Goal: Register for event/course

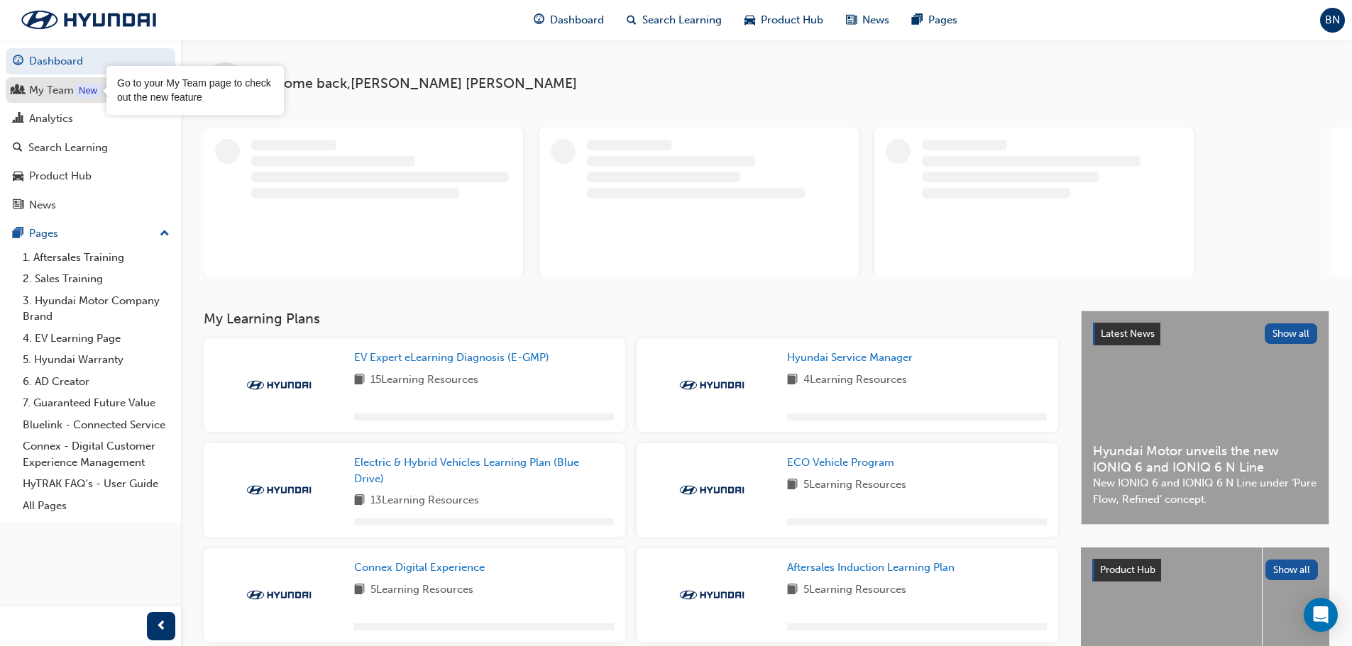
click at [78, 91] on div "New" at bounding box center [88, 91] width 24 height 14
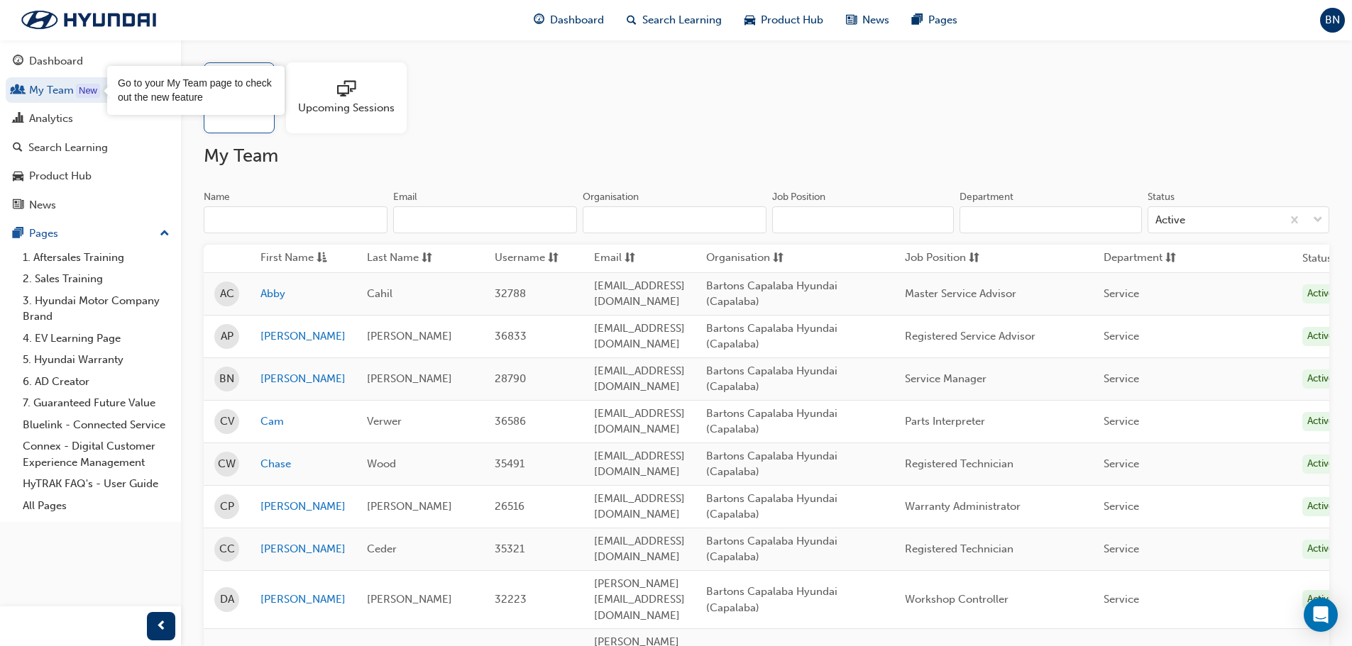
click at [345, 89] on span "sessionType_ONLINE_URL-icon" at bounding box center [346, 90] width 18 height 20
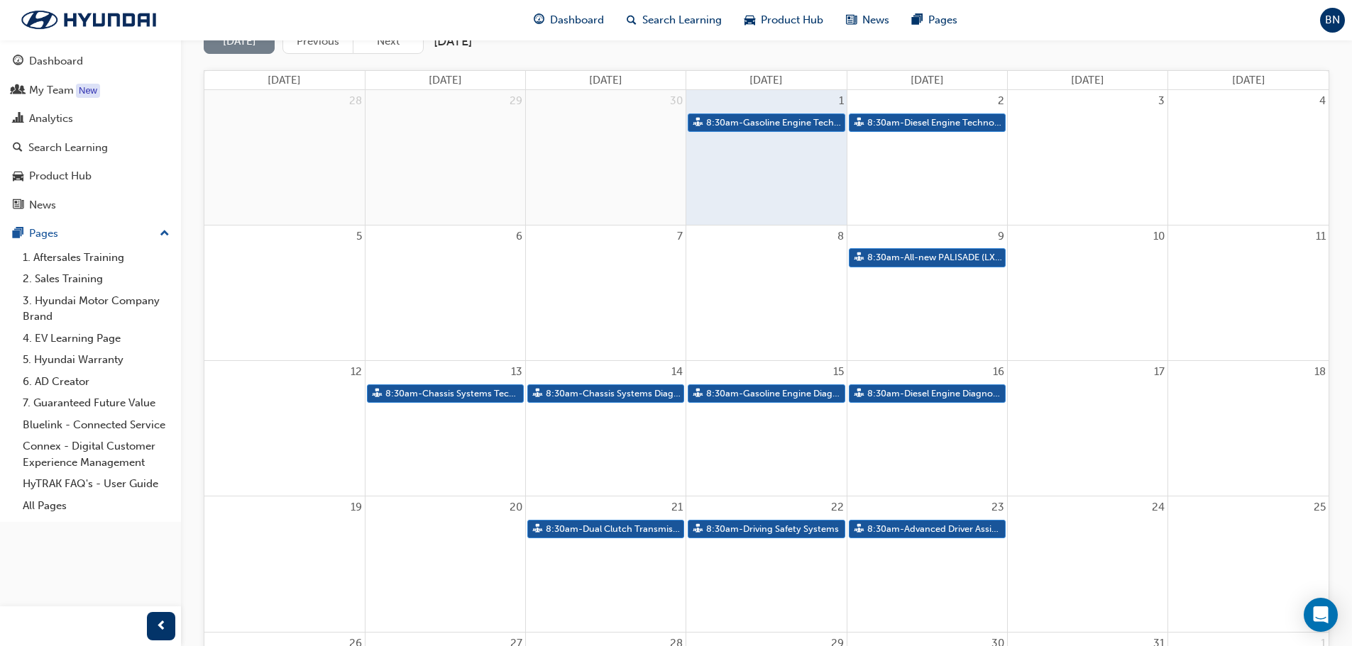
scroll to position [142, 0]
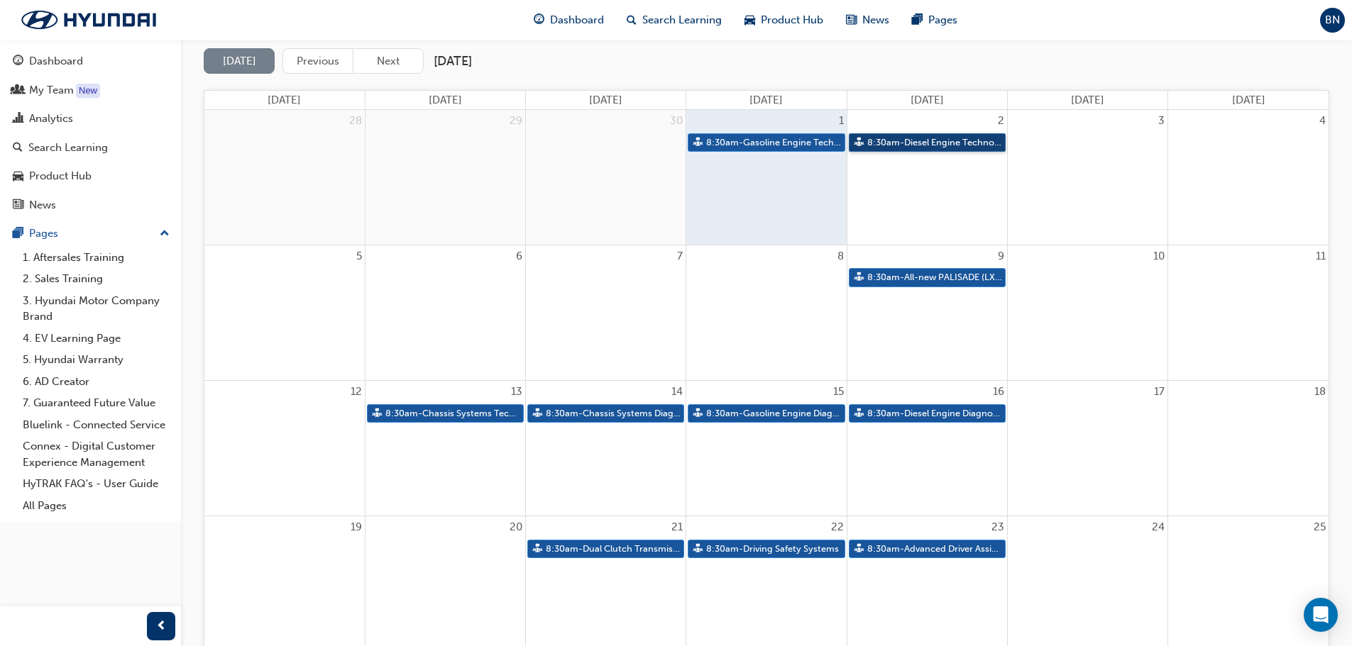
click at [934, 145] on link "8:30am - Diesel Engine Technology" at bounding box center [927, 142] width 157 height 19
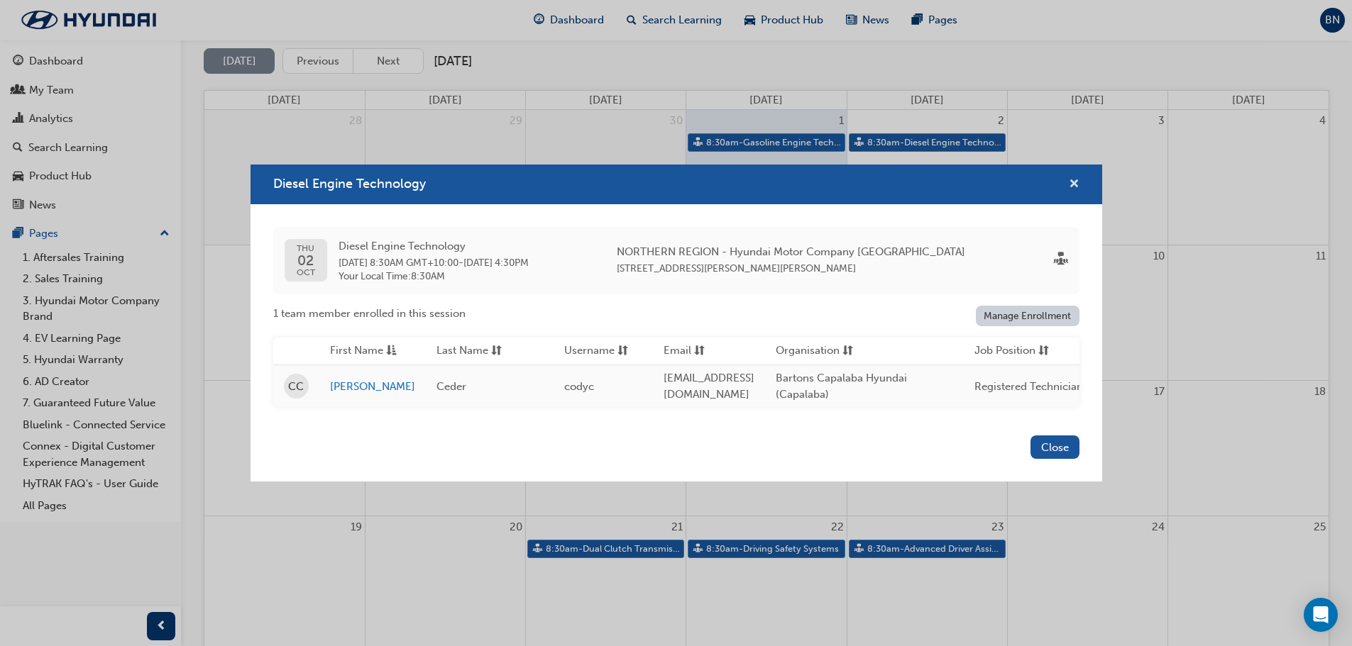
click at [1069, 181] on span "cross-icon" at bounding box center [1074, 185] width 11 height 13
